Goal: Task Accomplishment & Management: Manage account settings

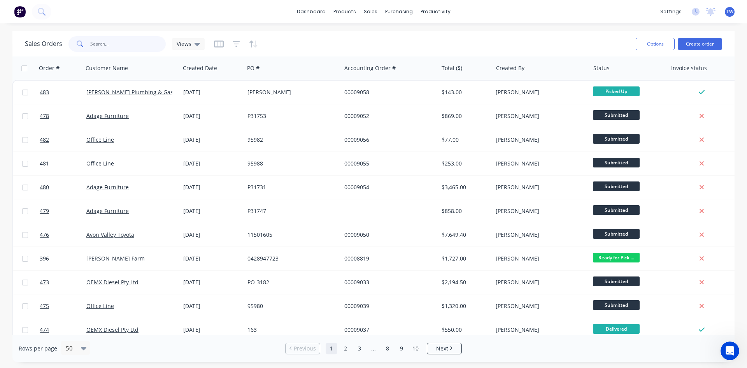
click at [116, 44] on input "text" at bounding box center [128, 44] width 76 height 16
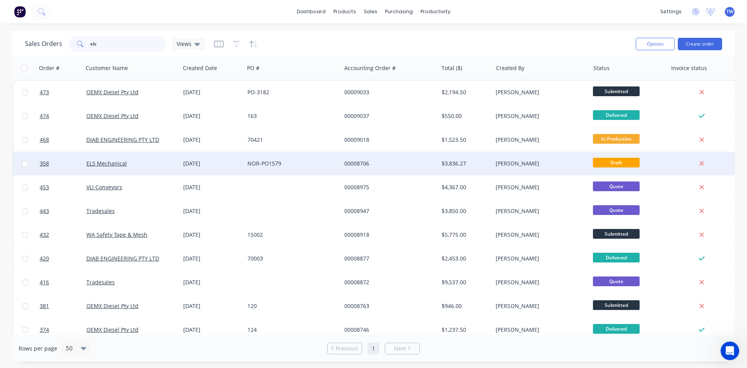
type input "els"
click at [390, 164] on div "00008706" at bounding box center [388, 164] width 86 height 8
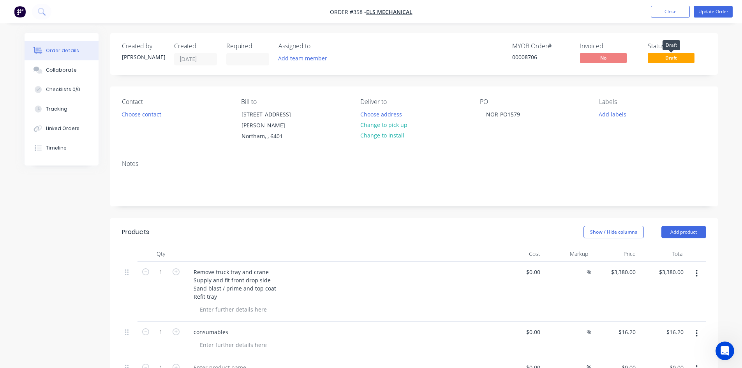
click at [679, 58] on span "Draft" at bounding box center [670, 58] width 47 height 10
click at [719, 12] on button "Update Order" at bounding box center [712, 12] width 39 height 12
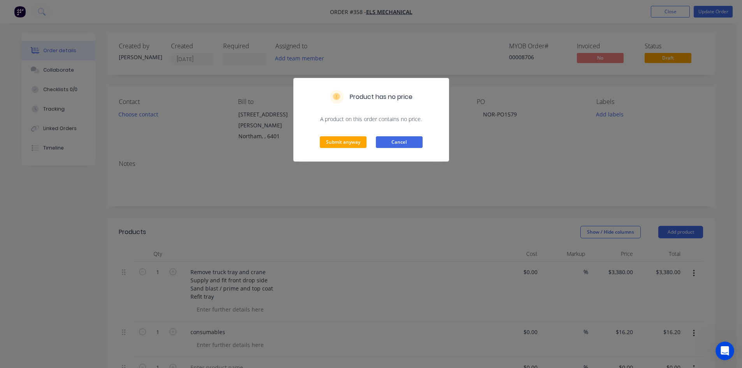
click at [408, 138] on button "Cancel" at bounding box center [399, 142] width 47 height 12
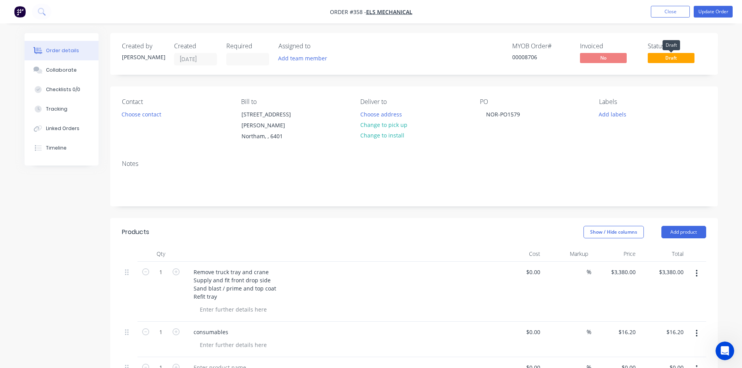
click at [682, 63] on span "Draft" at bounding box center [670, 58] width 47 height 10
click at [666, 54] on span "Draft" at bounding box center [670, 58] width 47 height 10
click at [665, 56] on span "Draft" at bounding box center [670, 58] width 47 height 10
click at [674, 74] on div "Created by [PERSON_NAME] Created [DATE] Required Assigned to Add team member MY…" at bounding box center [413, 54] width 607 height 42
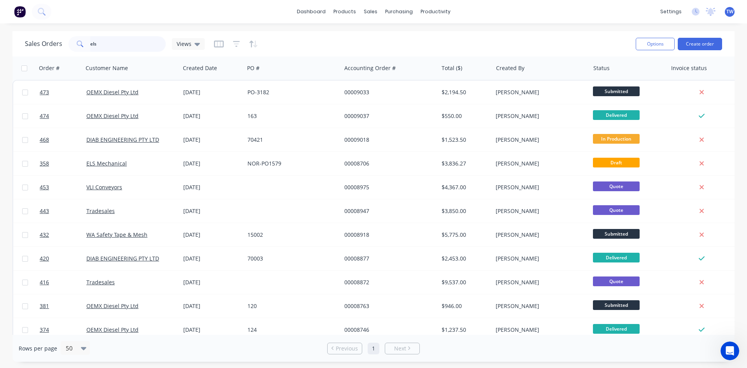
click at [127, 40] on input "els" at bounding box center [128, 44] width 76 height 16
type input "e"
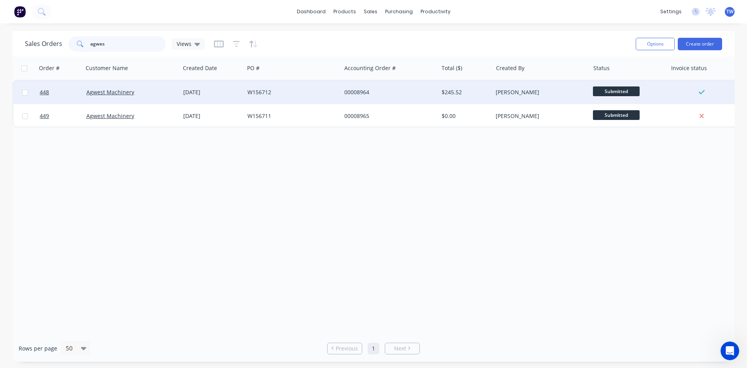
type input "agwes"
click at [111, 99] on div "Agwest Machinery" at bounding box center [131, 92] width 97 height 23
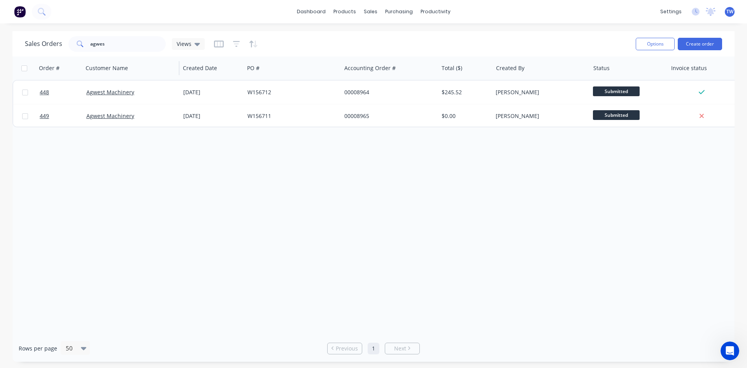
click at [143, 108] on div "Agwest Machinery" at bounding box center [131, 115] width 97 height 23
click at [141, 42] on input "agwes" at bounding box center [128, 44] width 76 height 16
type input "a"
click at [166, 274] on div "Order # Customer Name Created Date PO # Accounting Order # Total ($) Created By…" at bounding box center [373, 195] width 723 height 278
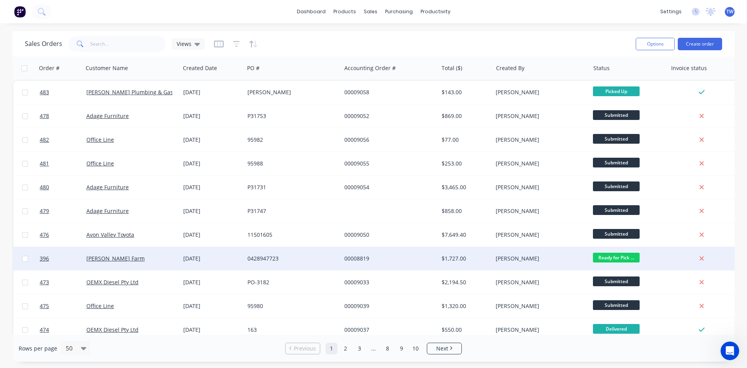
click at [171, 255] on div "[PERSON_NAME] Farm" at bounding box center [129, 259] width 86 height 8
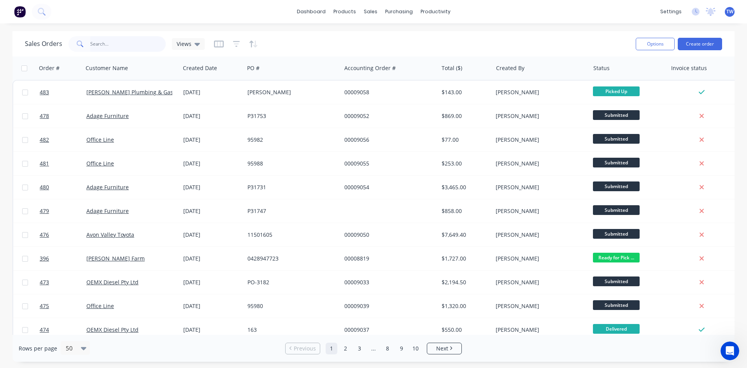
click at [106, 40] on input "text" at bounding box center [128, 44] width 76 height 16
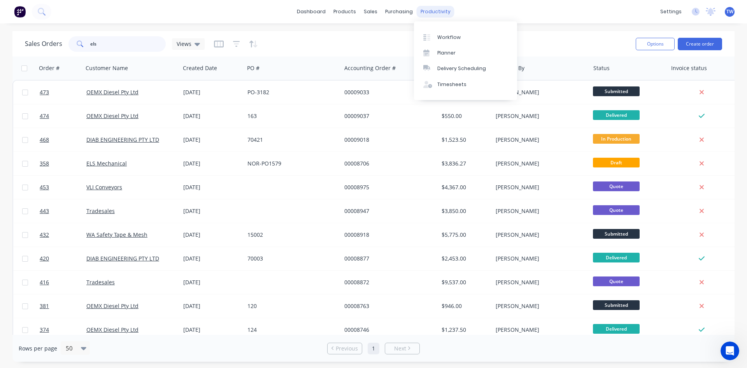
type input "els"
click at [428, 11] on div "productivity" at bounding box center [436, 12] width 38 height 12
click at [430, 35] on icon at bounding box center [427, 37] width 7 height 7
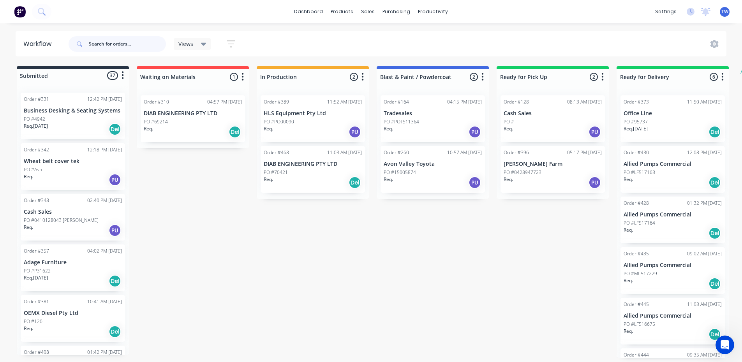
click at [95, 41] on input "text" at bounding box center [127, 44] width 77 height 16
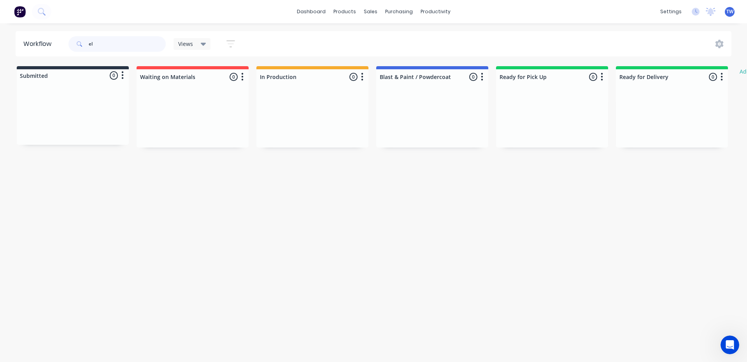
type input "e"
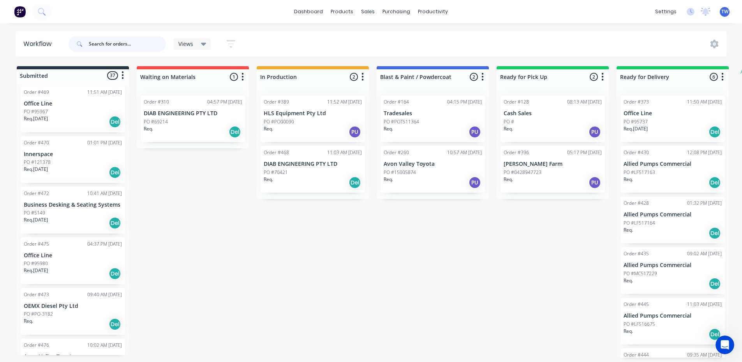
scroll to position [1363, 0]
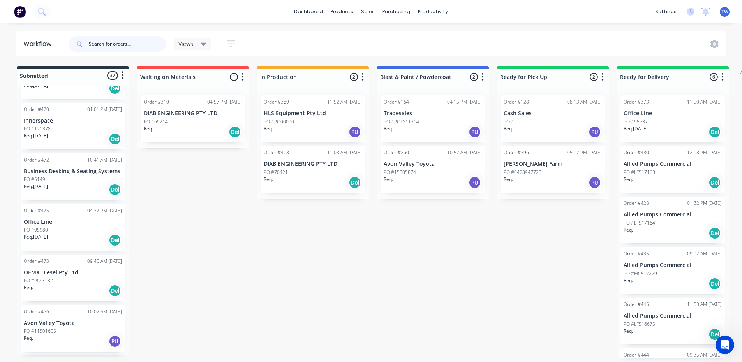
click at [114, 77] on div at bounding box center [73, 75] width 112 height 12
click at [121, 75] on button "button" at bounding box center [122, 75] width 9 height 9
click at [222, 268] on div "Submitted 37 Status colour #273444 hex #273444 Save Cancel Summaries Total orde…" at bounding box center [474, 212] width 960 height 292
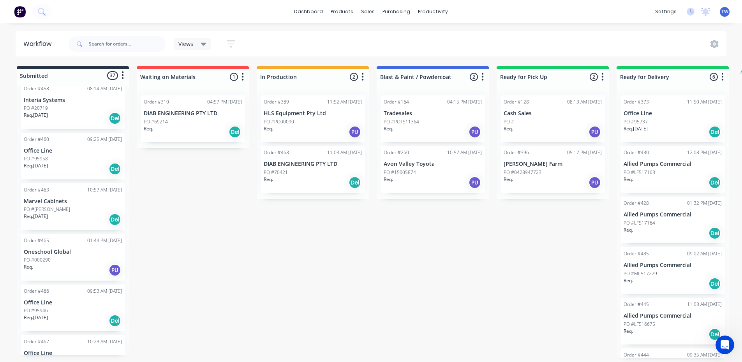
scroll to position [990, 0]
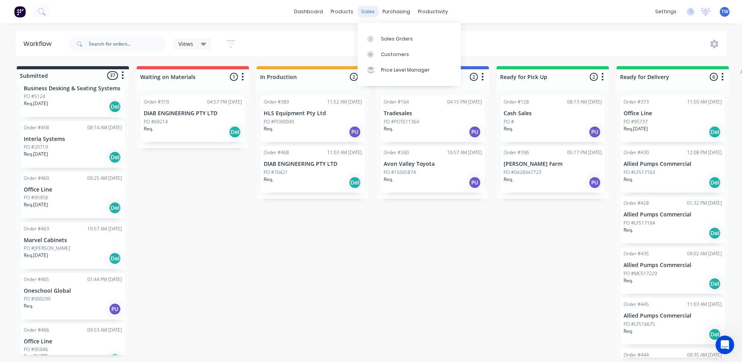
click at [367, 12] on div "sales" at bounding box center [367, 12] width 21 height 12
click at [391, 41] on link "Sales Orders" at bounding box center [408, 39] width 103 height 16
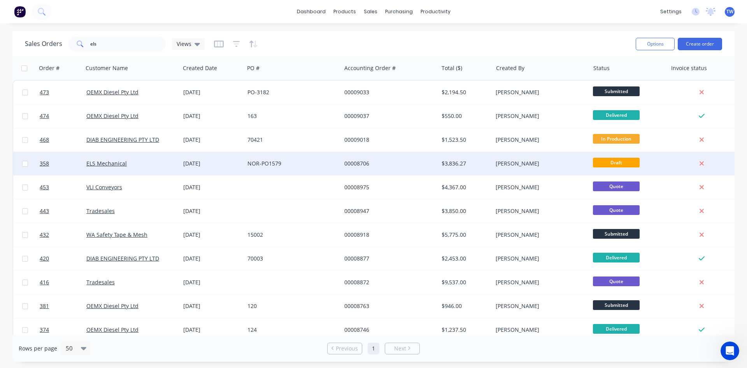
click at [113, 157] on div "ELS Mechanical" at bounding box center [131, 163] width 97 height 23
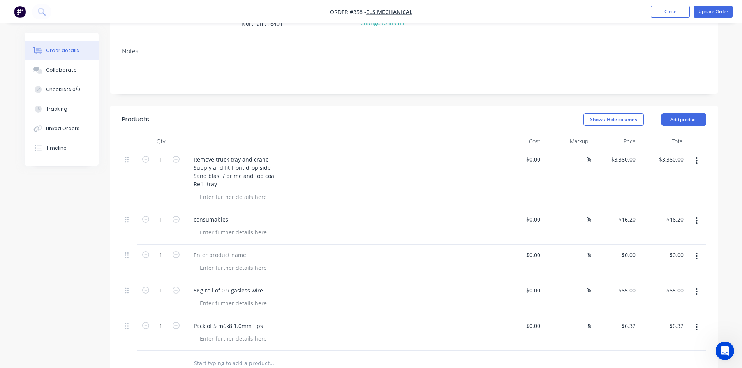
scroll to position [117, 0]
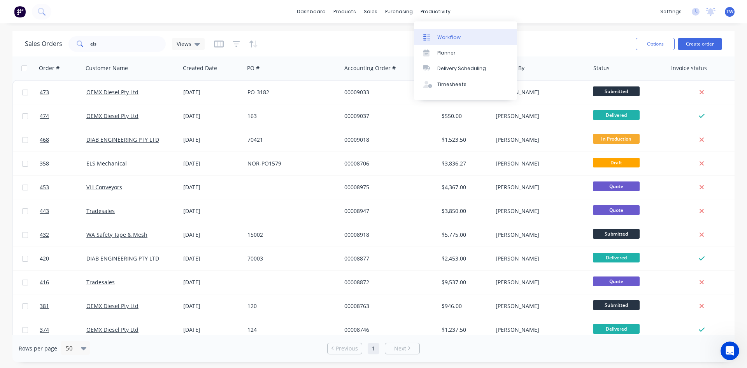
click at [435, 35] on link "Workflow" at bounding box center [465, 37] width 103 height 16
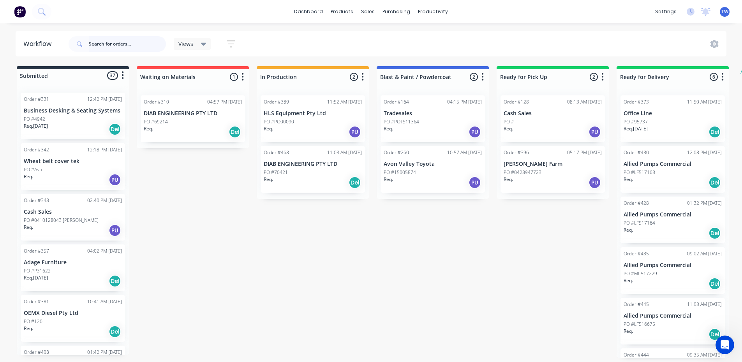
click at [119, 42] on input "text" at bounding box center [127, 44] width 77 height 16
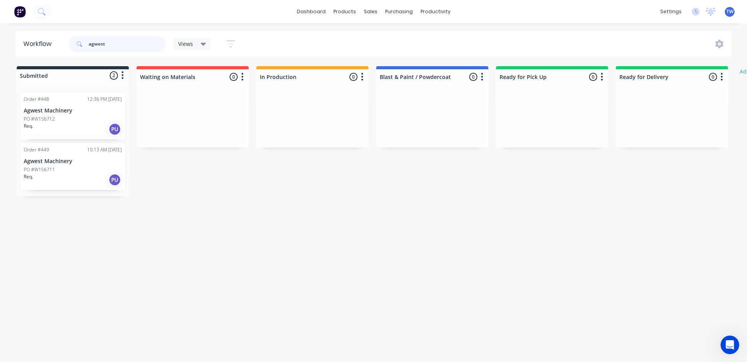
type input "agwest"
click at [68, 126] on div "Req. PU" at bounding box center [73, 129] width 98 height 13
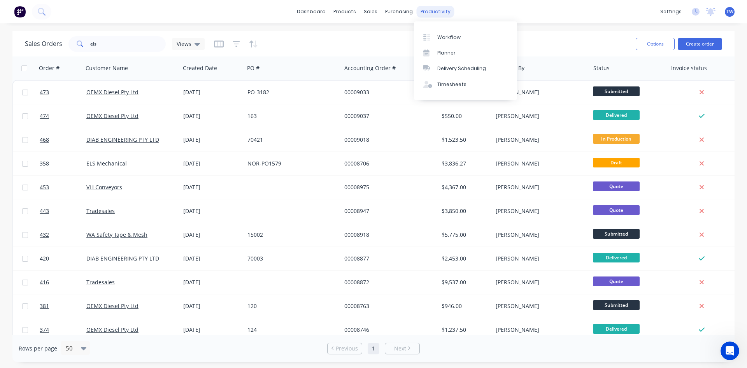
click at [447, 10] on div "productivity" at bounding box center [436, 12] width 38 height 12
click at [445, 31] on link "Workflow" at bounding box center [465, 37] width 103 height 16
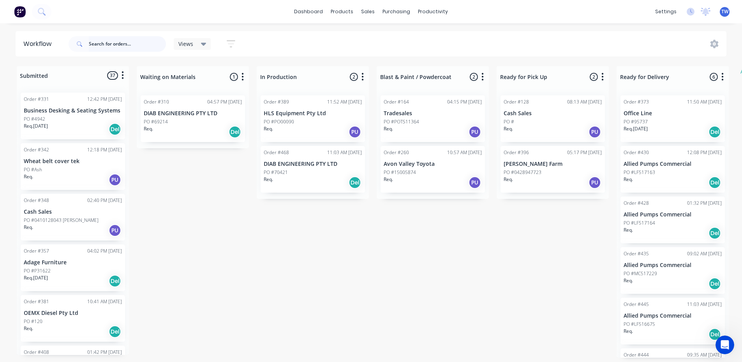
click at [106, 42] on input "text" at bounding box center [127, 44] width 77 height 16
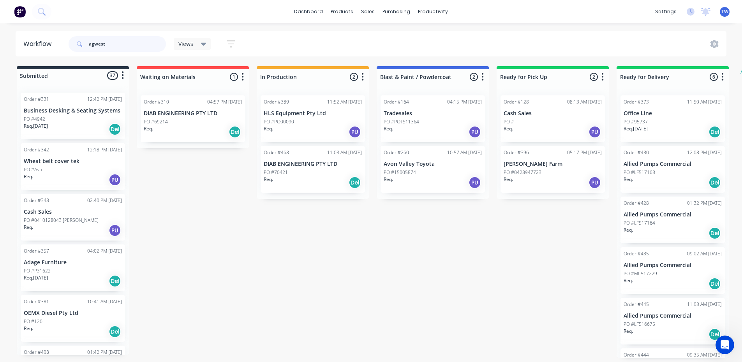
type input "agwest"
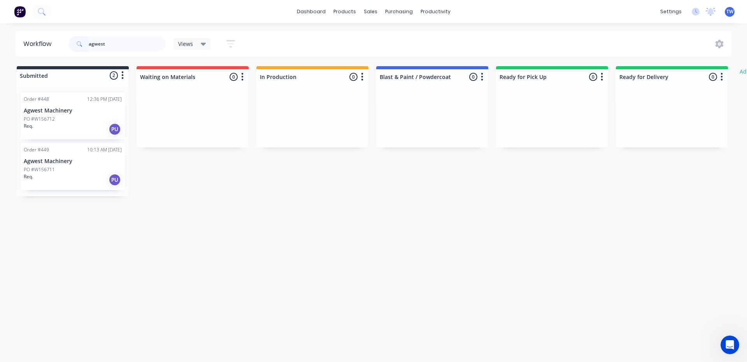
click at [71, 181] on div "Req. PU" at bounding box center [73, 179] width 98 height 13
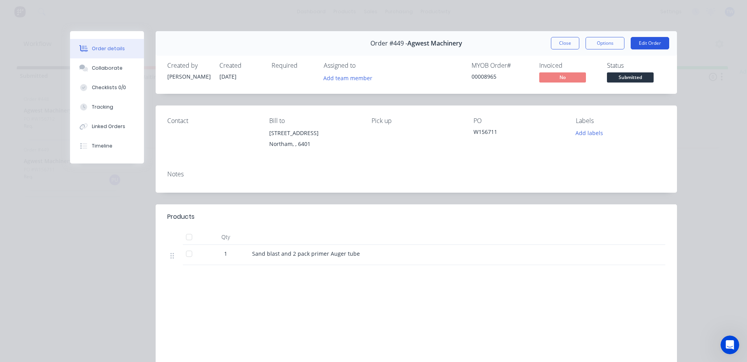
click at [656, 47] on button "Edit Order" at bounding box center [650, 43] width 39 height 12
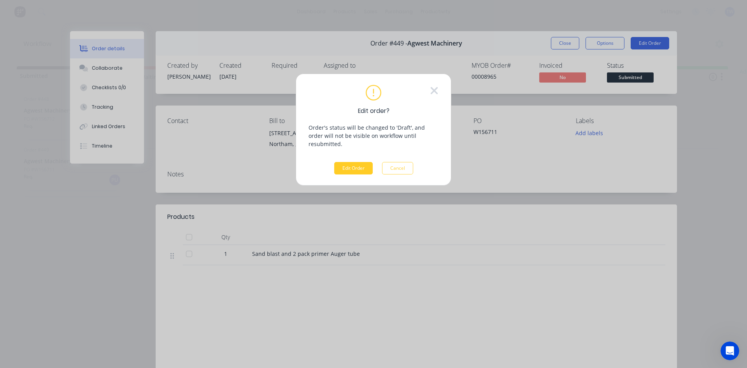
click at [362, 162] on button "Edit Order" at bounding box center [353, 168] width 39 height 12
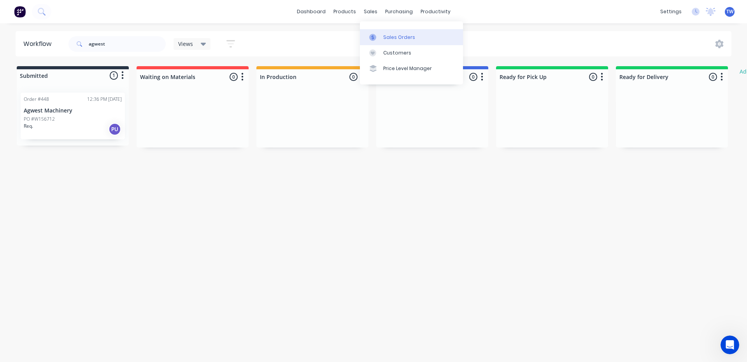
click at [373, 31] on link "Sales Orders" at bounding box center [411, 37] width 103 height 16
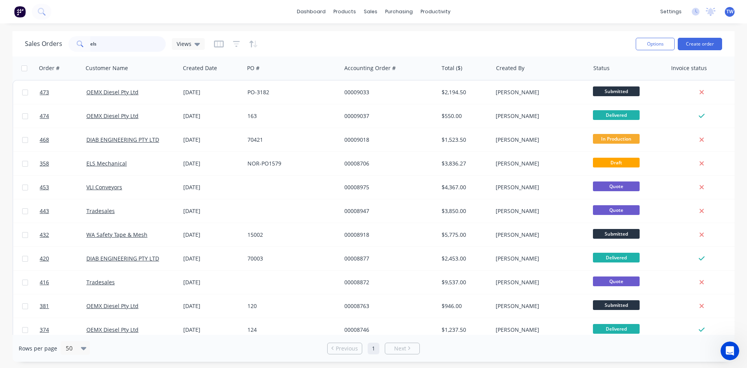
click at [130, 47] on input "els" at bounding box center [128, 44] width 76 height 16
type input "e"
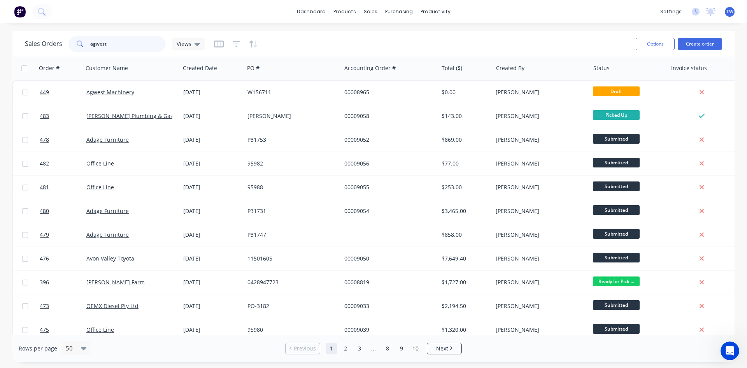
type input "agwest"
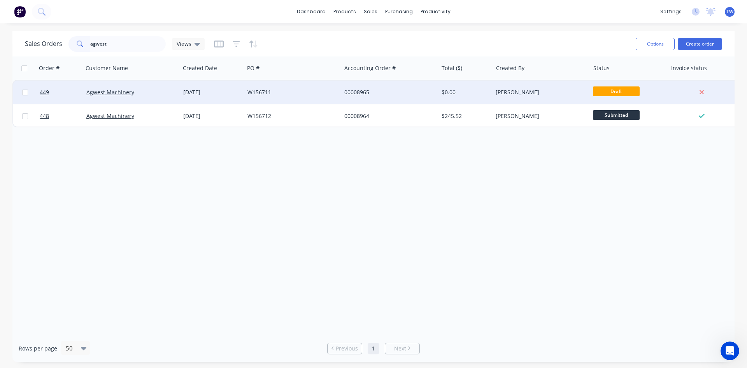
click at [172, 98] on div "Agwest Machinery" at bounding box center [131, 92] width 97 height 23
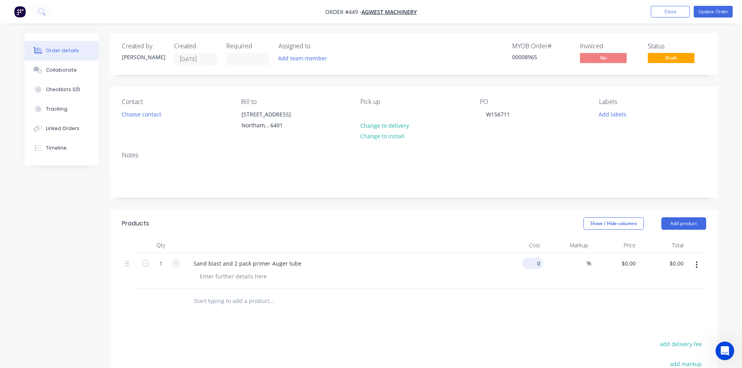
click at [535, 265] on input "0" at bounding box center [534, 263] width 18 height 11
type input "$0.00"
click at [17, 293] on div "Order details Collaborate Checklists 0/0 Tracking Linked Orders Timeline Order …" at bounding box center [371, 272] width 709 height 479
